Goal: Information Seeking & Learning: Learn about a topic

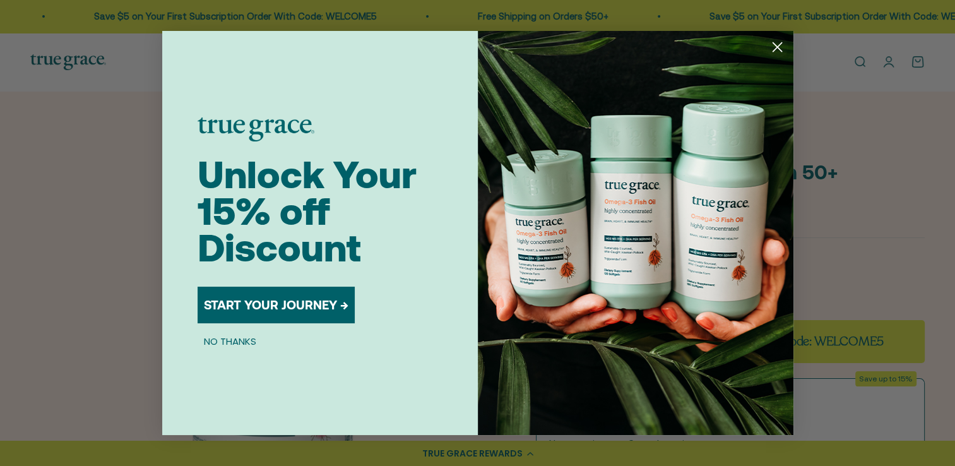
click at [242, 307] on button "START YOUR JOURNEY →" at bounding box center [276, 305] width 157 height 37
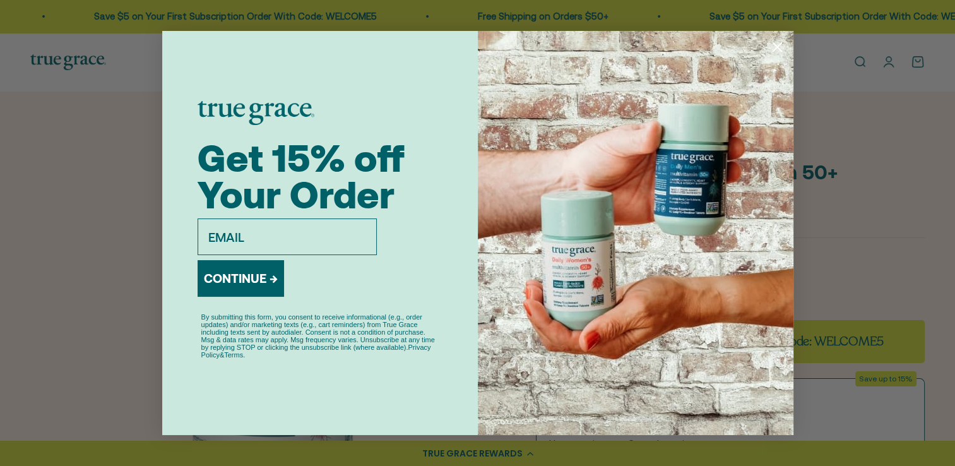
drag, startPoint x: 90, startPoint y: 189, endPoint x: 103, endPoint y: 180, distance: 15.9
click at [90, 189] on div "Close dialog Get 15% off Your Order email CONTINUE → By submitting this form, y…" at bounding box center [477, 233] width 955 height 466
click at [215, 236] on input "email" at bounding box center [287, 236] width 179 height 37
drag, startPoint x: 831, startPoint y: 76, endPoint x: 820, endPoint y: 63, distance: 16.7
click at [831, 73] on div "Close dialog Get 15% off Your Order email CONTINUE → By submitting this form, y…" at bounding box center [477, 233] width 955 height 466
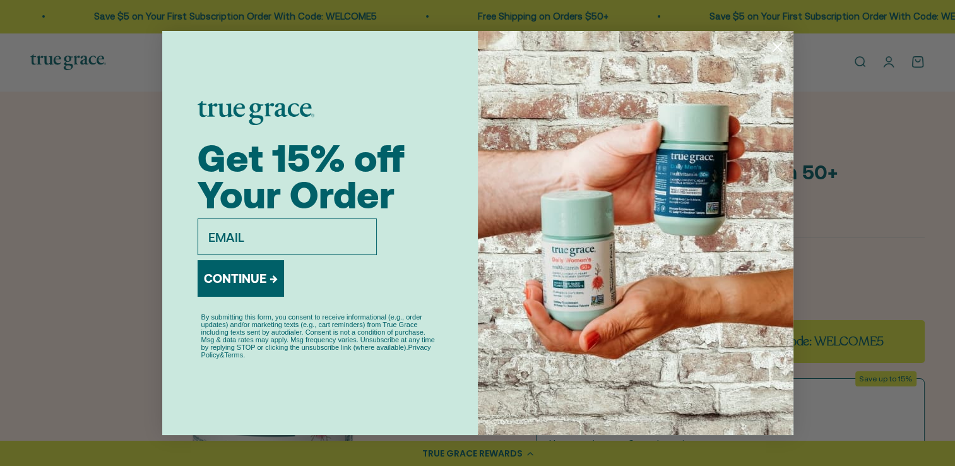
click at [778, 47] on icon "Close dialog" at bounding box center [777, 47] width 22 height 22
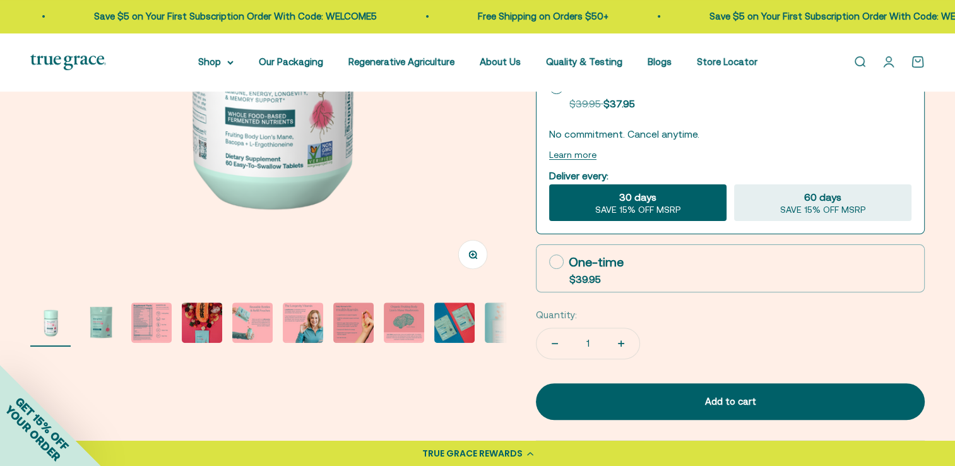
scroll to position [316, 0]
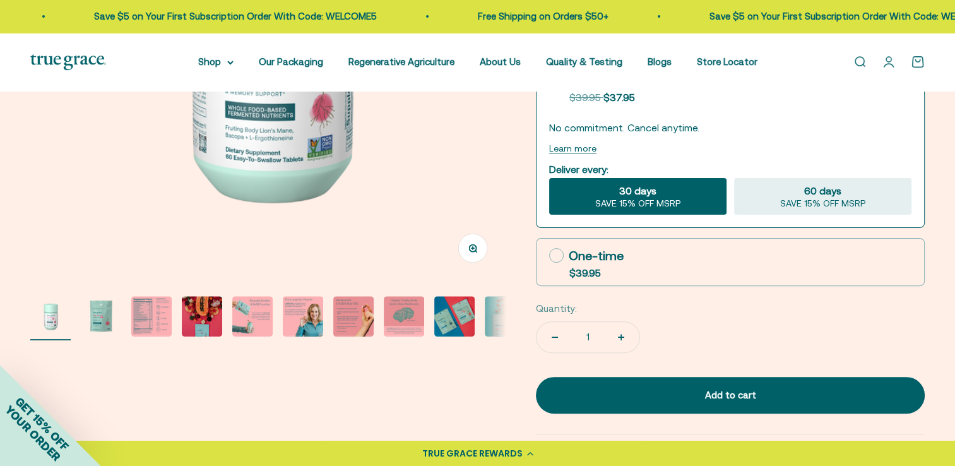
click at [102, 314] on img "Go to item 2" at bounding box center [101, 316] width 40 height 40
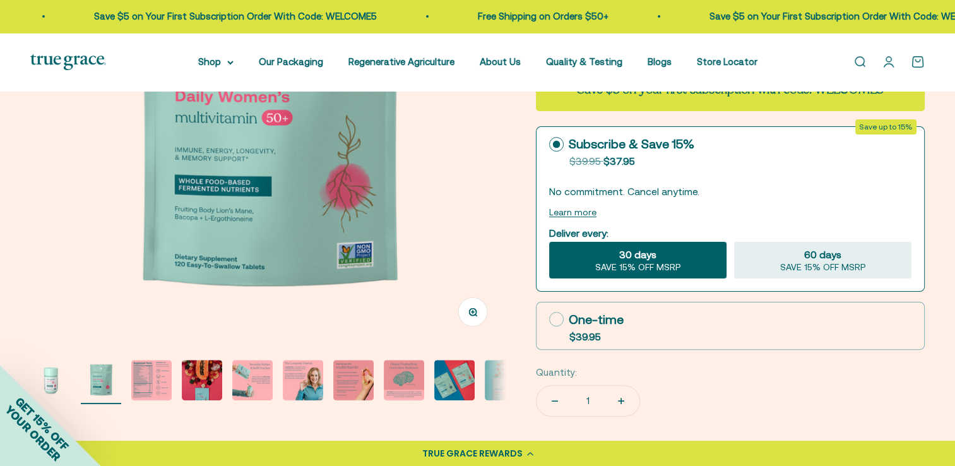
scroll to position [252, 0]
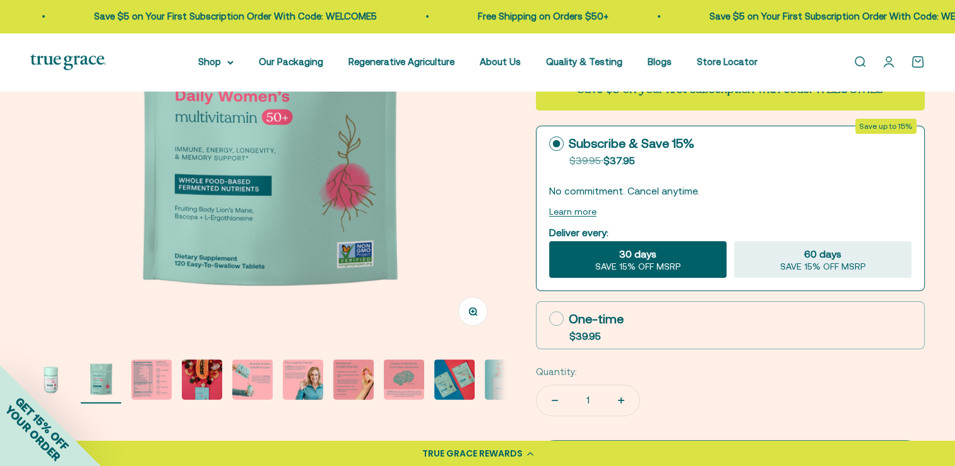
click at [158, 384] on img "Go to item 3" at bounding box center [151, 379] width 40 height 40
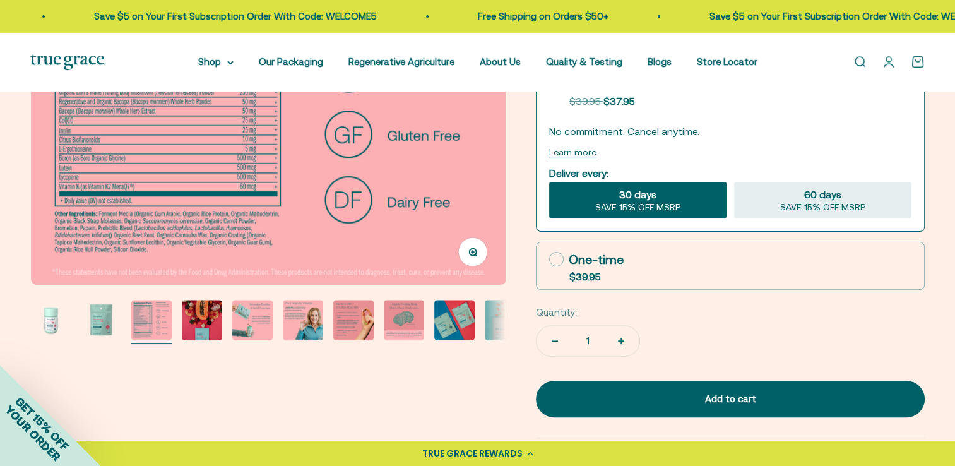
scroll to position [316, 0]
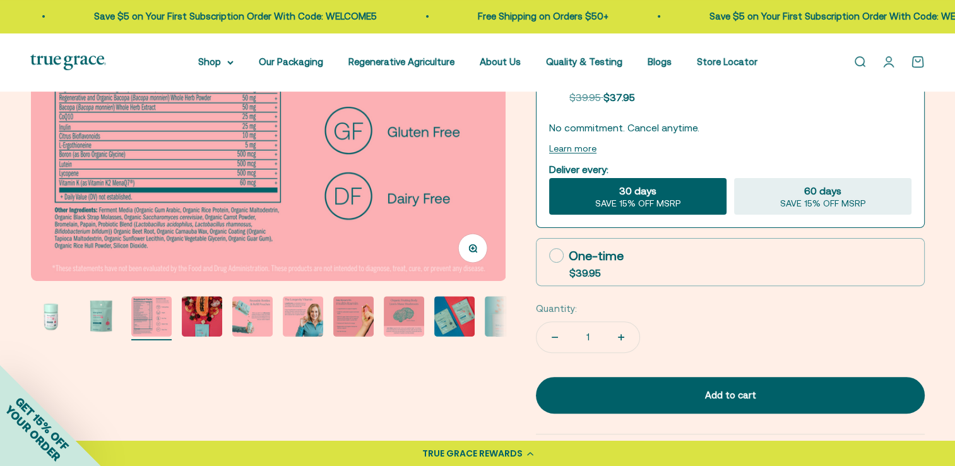
click at [205, 313] on img "Go to item 4" at bounding box center [202, 316] width 40 height 40
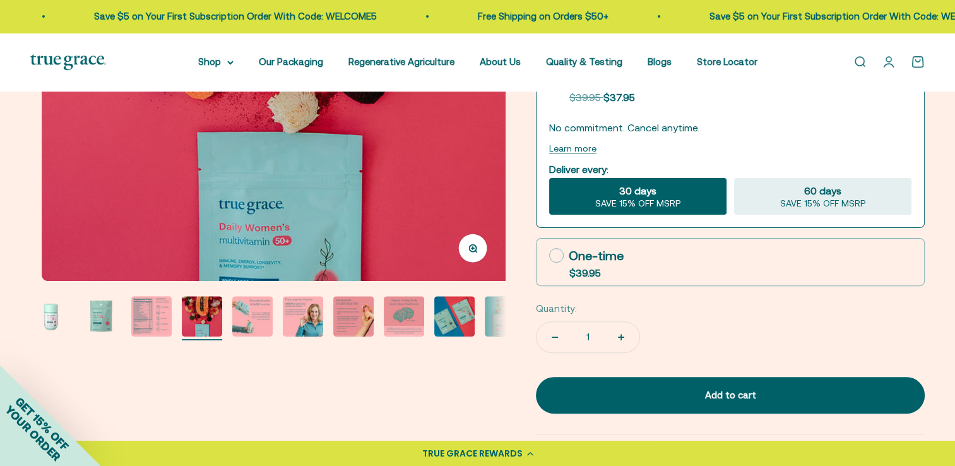
scroll to position [0, 1470]
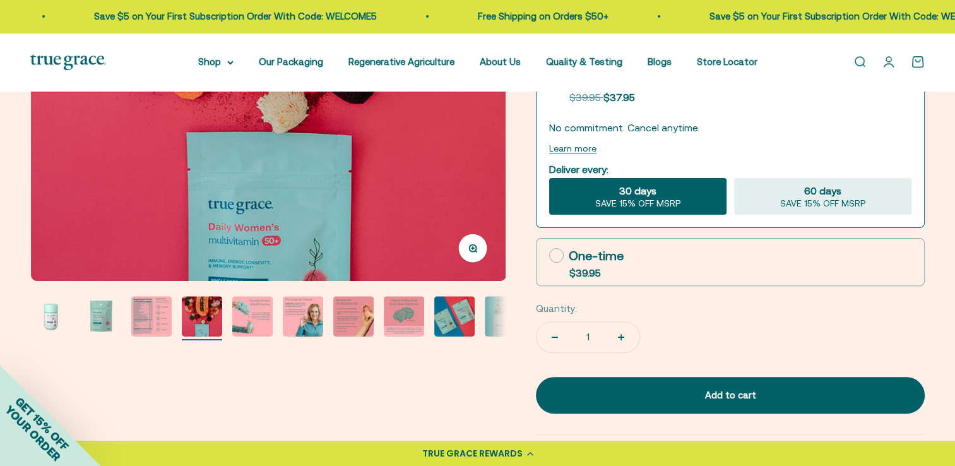
click at [243, 318] on img "Go to item 5" at bounding box center [252, 316] width 40 height 40
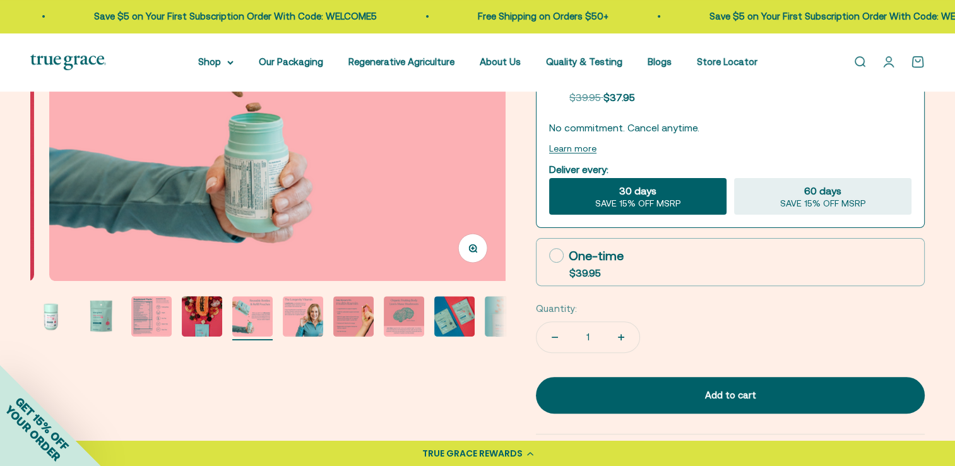
scroll to position [0, 1961]
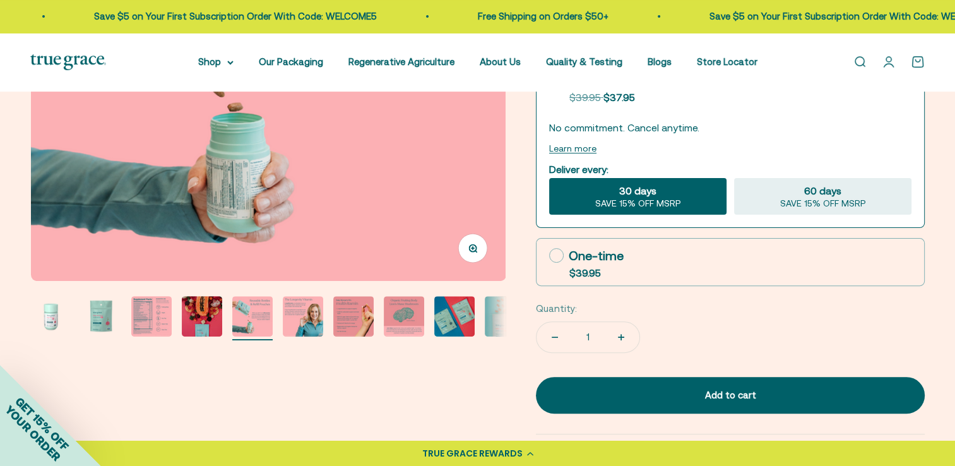
click at [304, 316] on img "Go to item 6" at bounding box center [303, 316] width 40 height 40
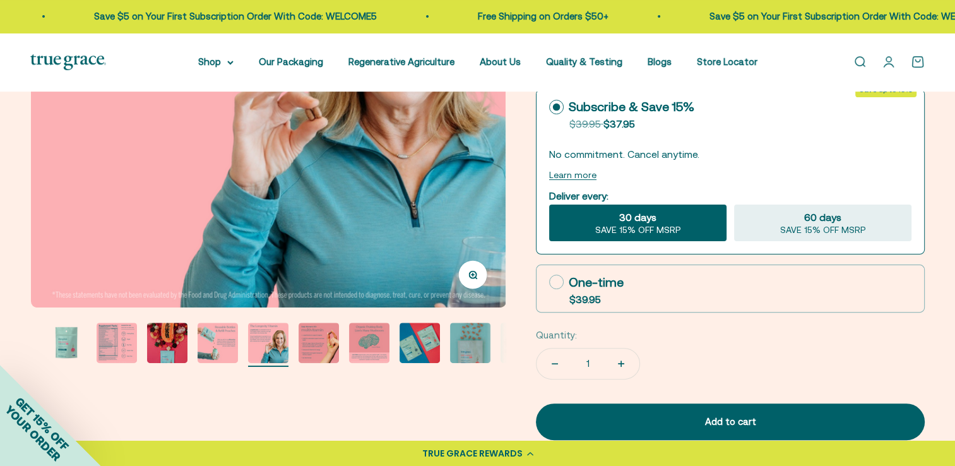
scroll to position [316, 0]
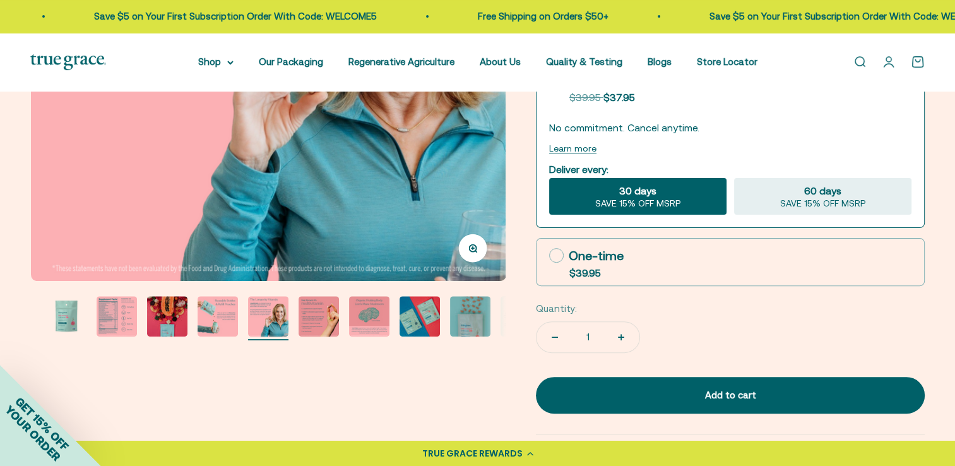
click at [219, 320] on img "Go to item 5" at bounding box center [218, 316] width 40 height 40
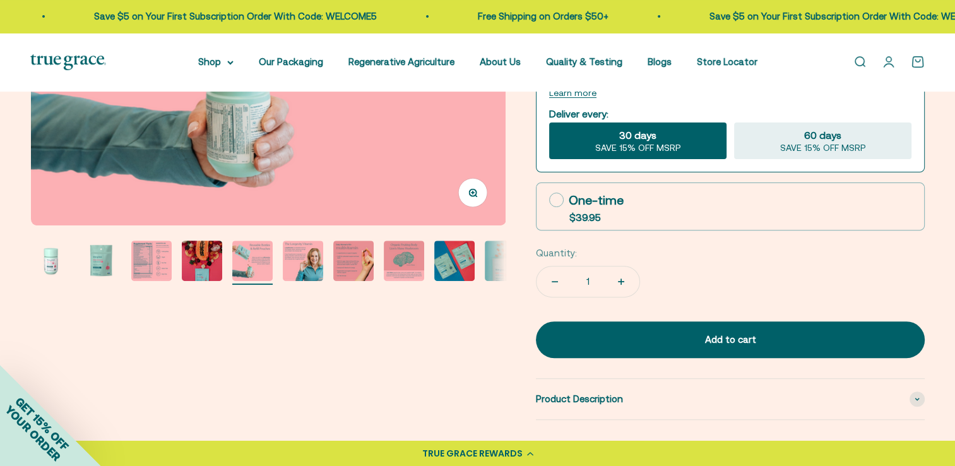
scroll to position [379, 0]
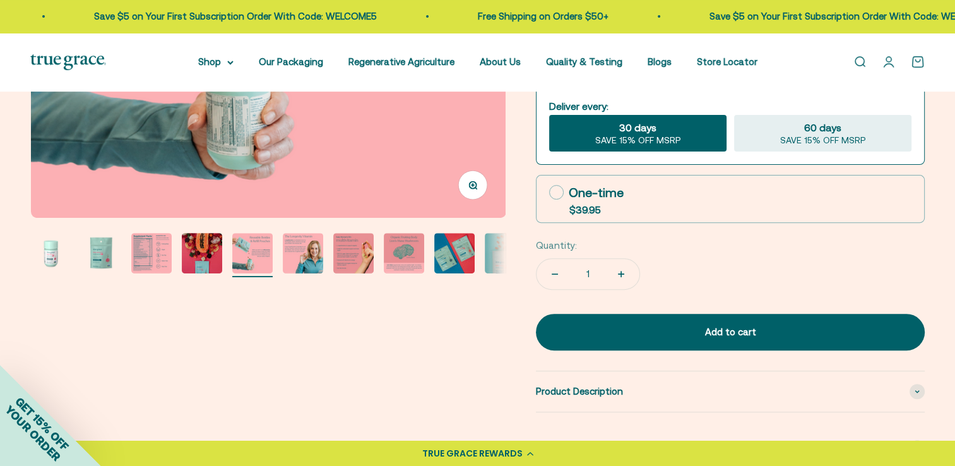
click at [357, 253] on img "Go to item 7" at bounding box center [353, 253] width 40 height 40
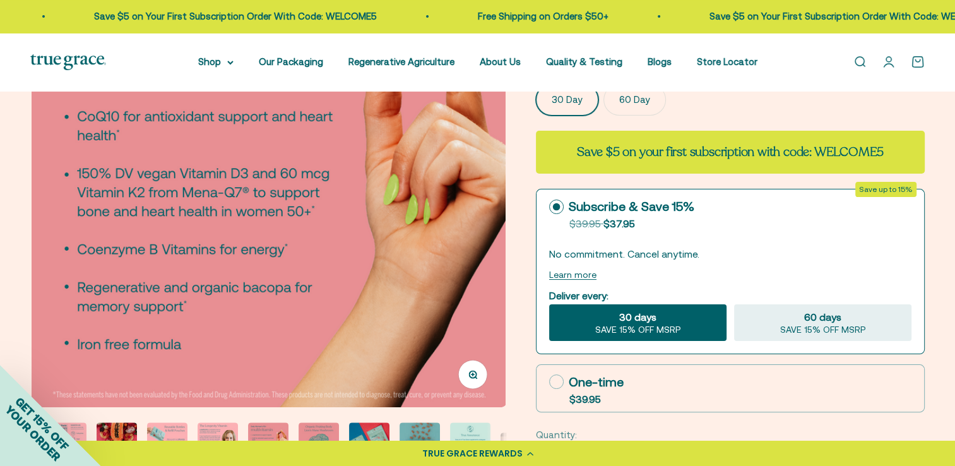
scroll to position [252, 0]
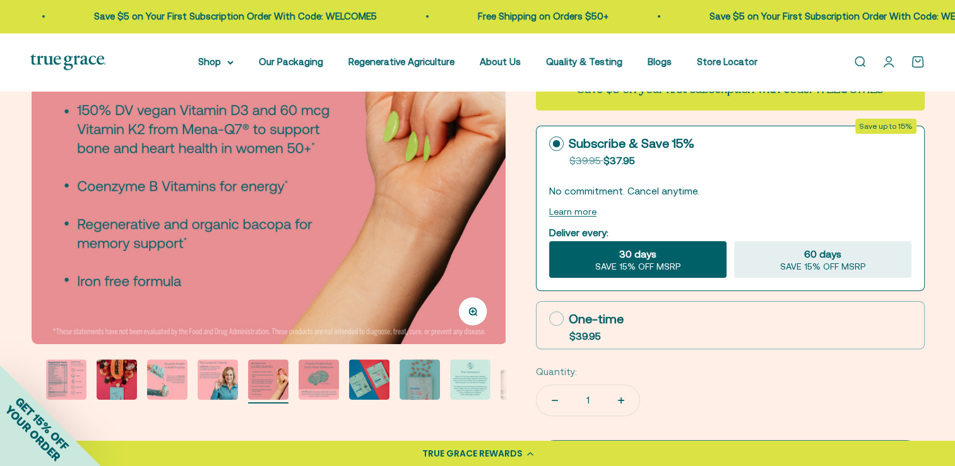
click at [374, 373] on img "Go to item 9" at bounding box center [369, 379] width 40 height 40
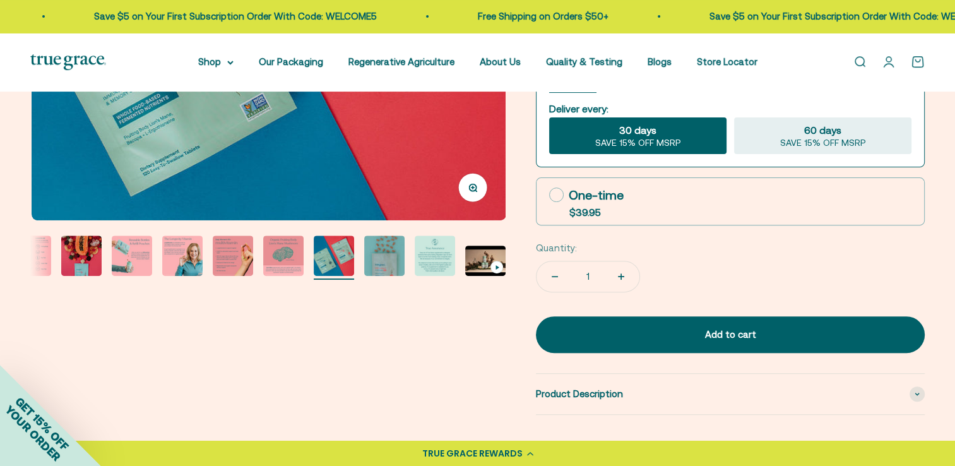
scroll to position [379, 0]
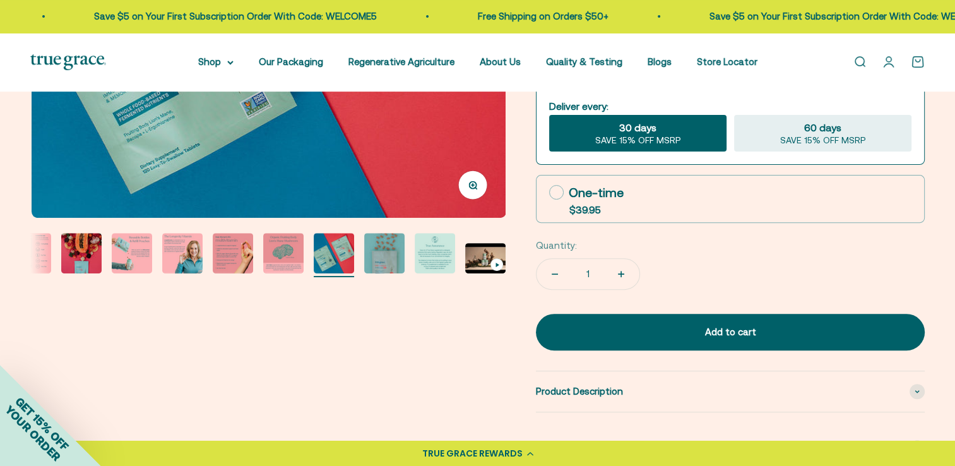
click at [386, 259] on img "Go to item 10" at bounding box center [384, 253] width 40 height 40
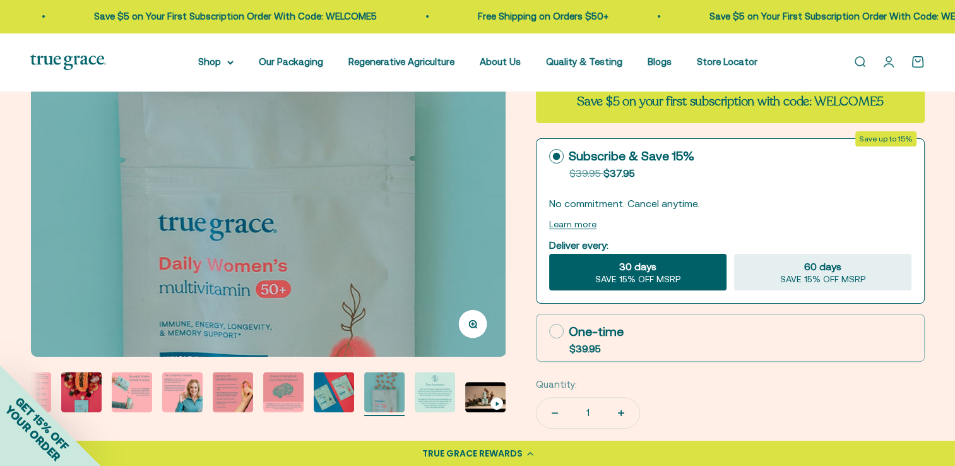
scroll to position [252, 0]
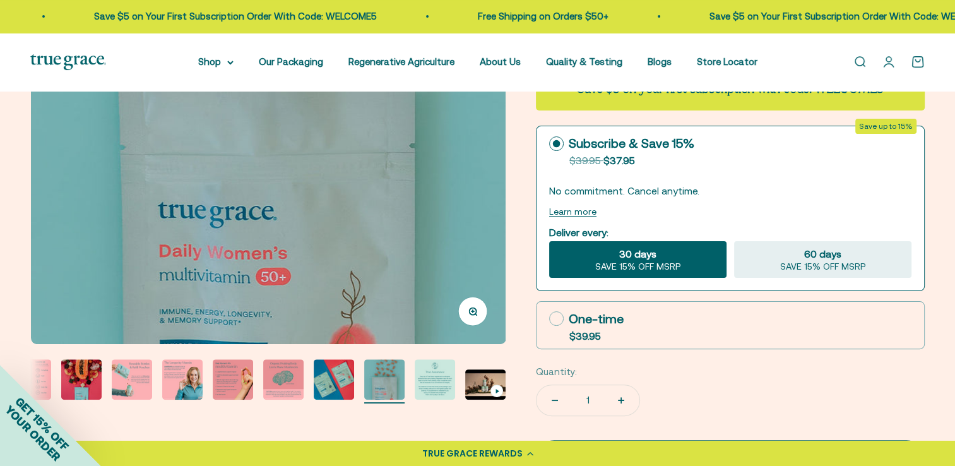
click at [435, 382] on img "Go to item 11" at bounding box center [435, 379] width 40 height 40
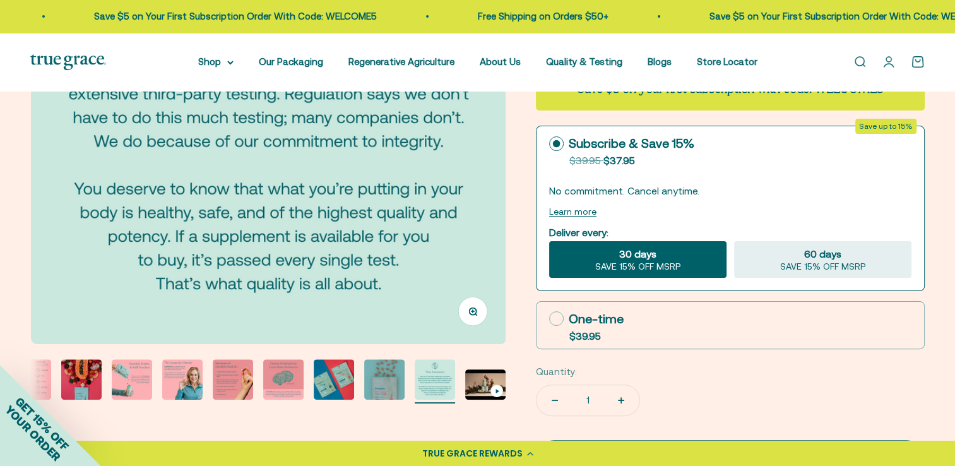
scroll to position [316, 0]
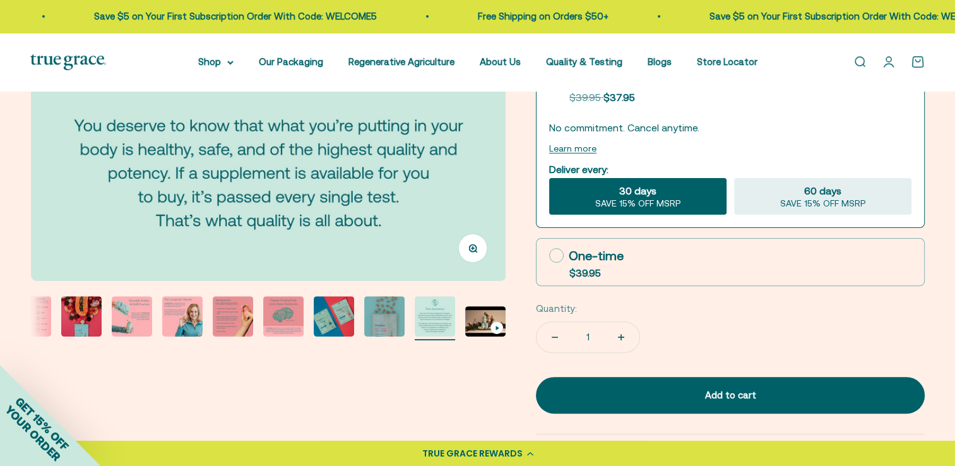
click at [493, 331] on div "Go to item 12" at bounding box center [496, 327] width 13 height 13
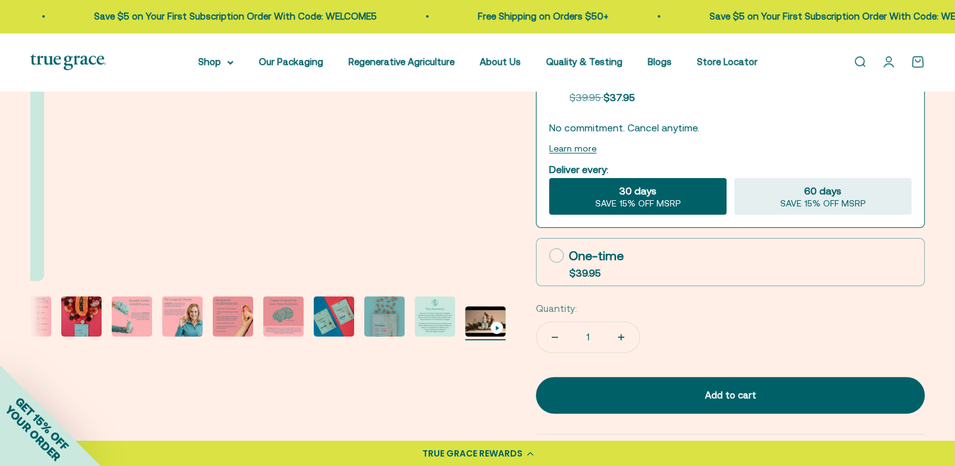
scroll to position [0, 5393]
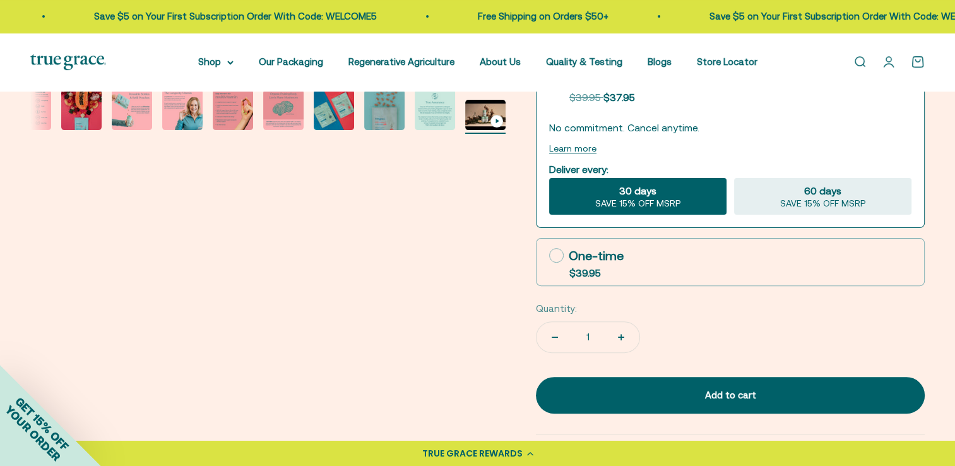
click at [496, 118] on icon "Go to item 12" at bounding box center [497, 121] width 4 height 6
click at [496, 119] on icon "Go to item 12" at bounding box center [496, 121] width 3 height 4
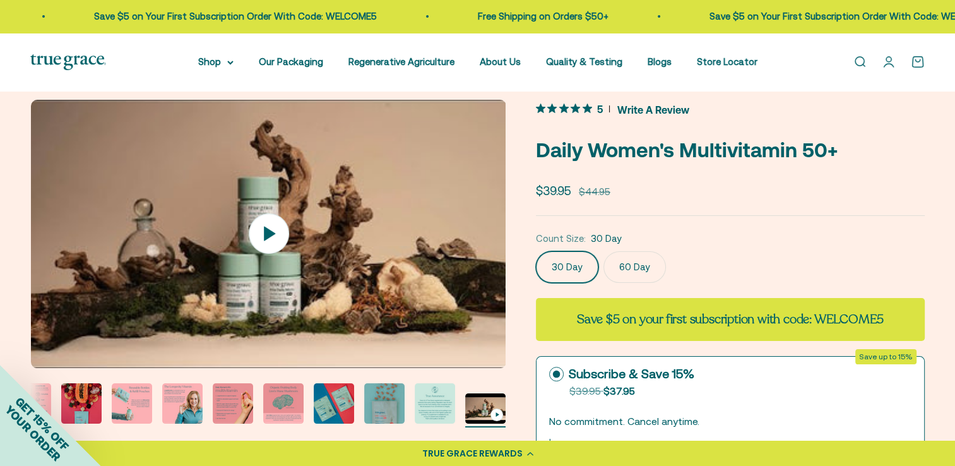
scroll to position [0, 0]
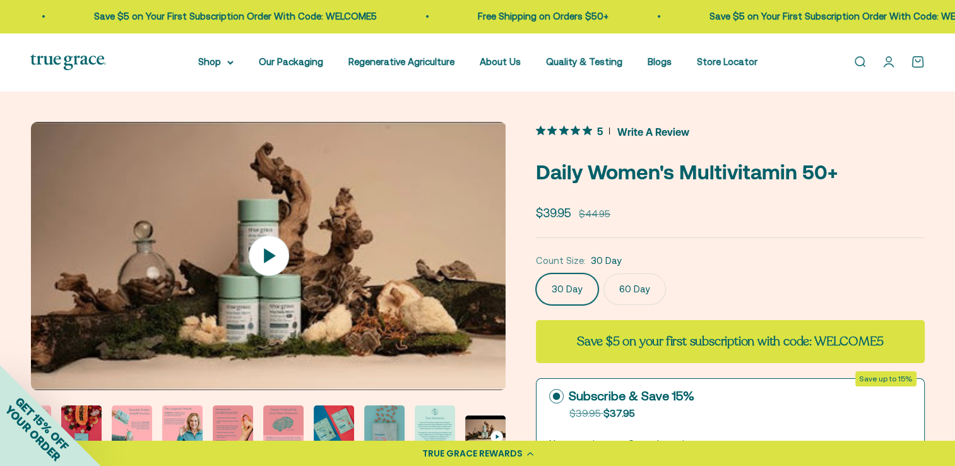
click at [565, 133] on icon "5 out 5 stars rating in total 8 reviews. Jump to reviews." at bounding box center [563, 130] width 9 height 9
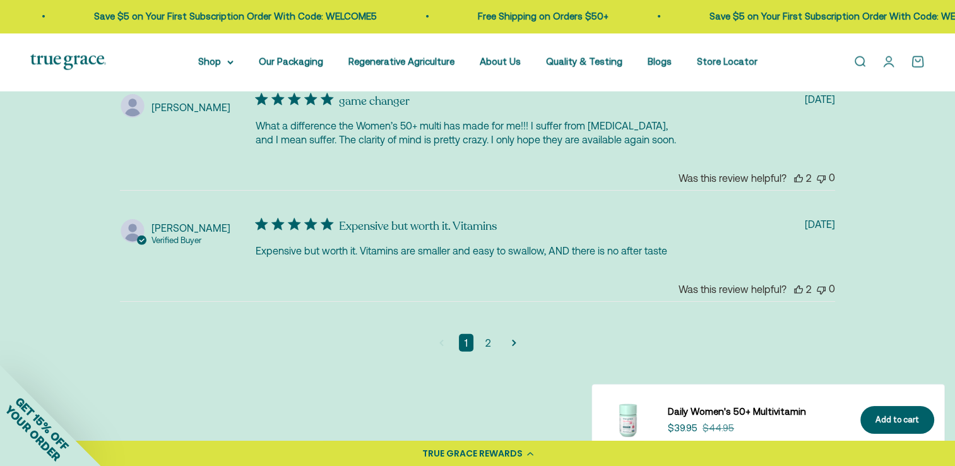
scroll to position [3224, 0]
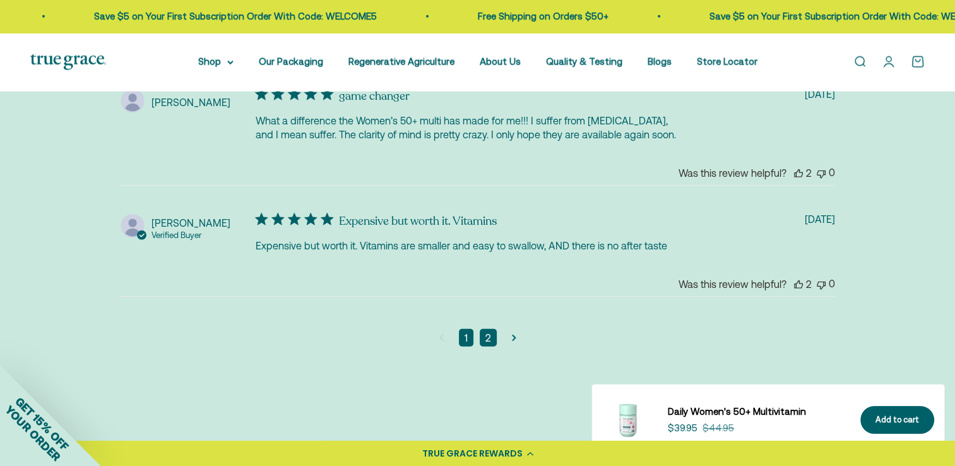
click at [490, 338] on link "2" at bounding box center [488, 338] width 17 height 18
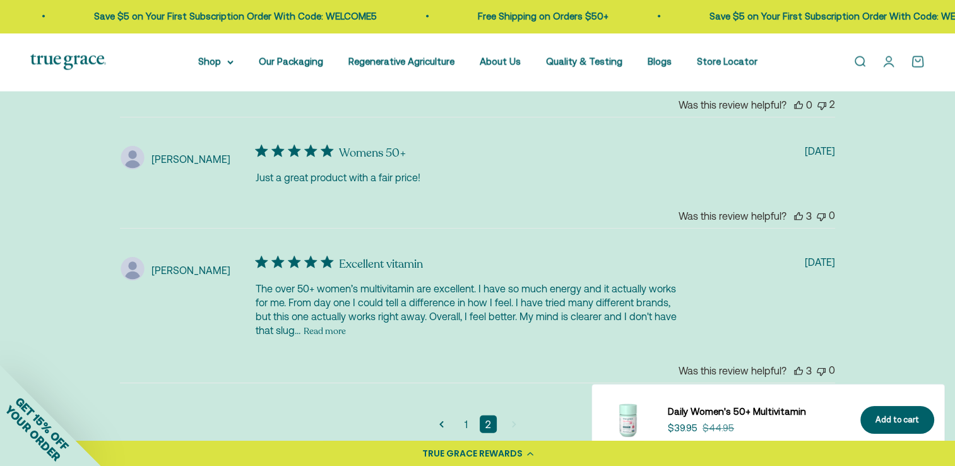
scroll to position [2971, 0]
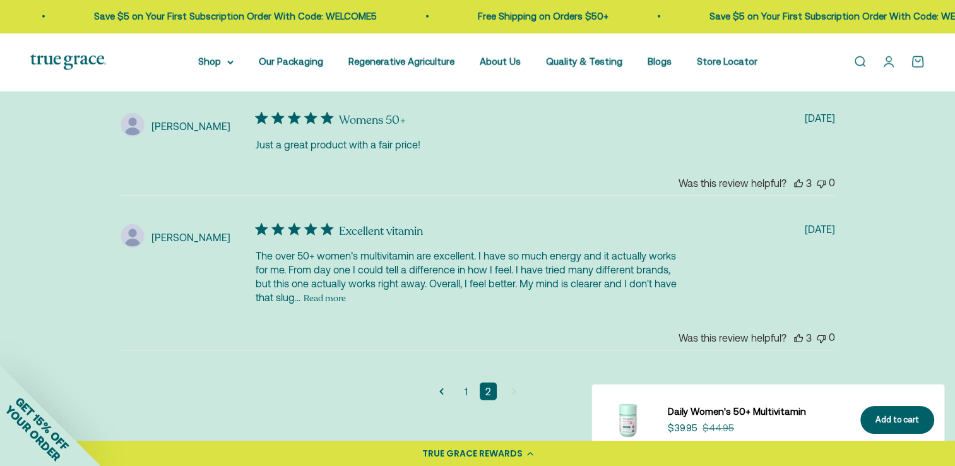
click at [313, 297] on button "Read more" at bounding box center [325, 298] width 42 height 15
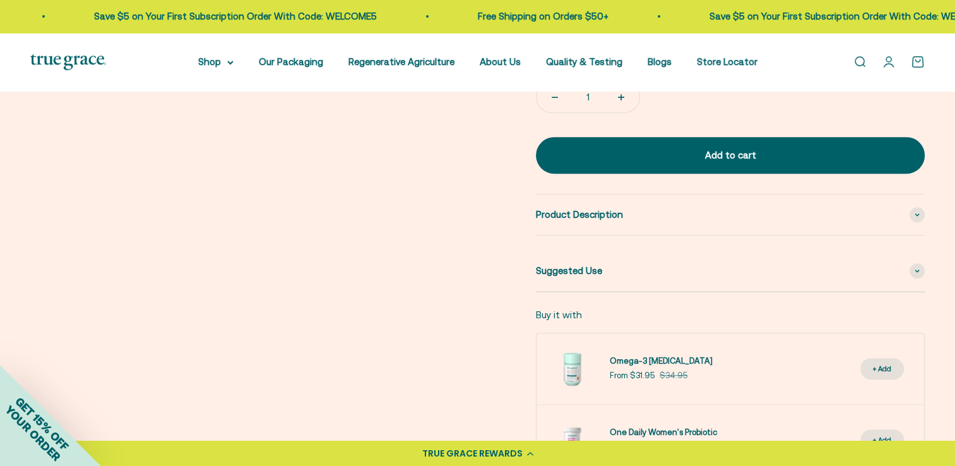
scroll to position [699, 0]
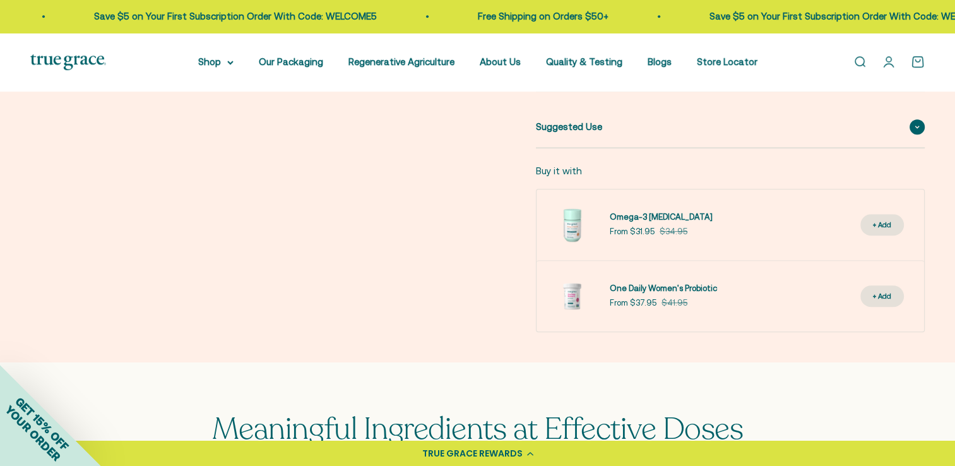
click at [913, 135] on div "Suggested Use" at bounding box center [730, 127] width 389 height 40
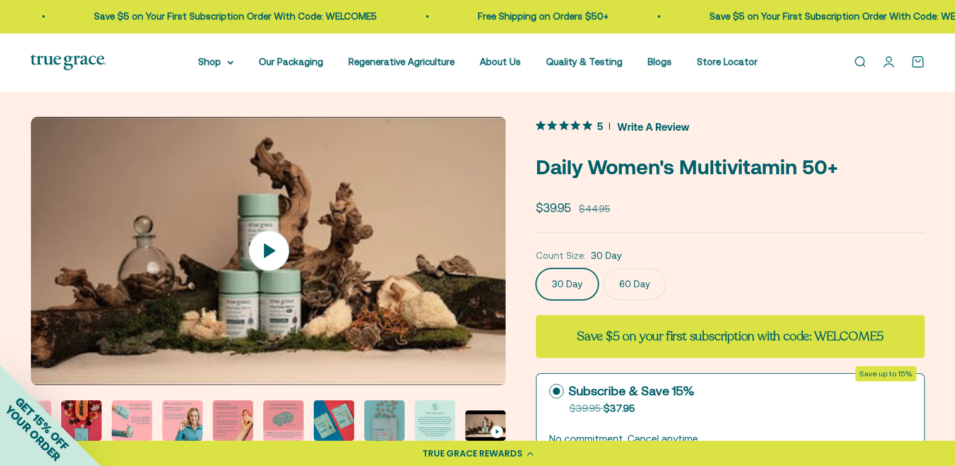
scroll to position [0, 0]
